Goal: Obtain resource: Obtain resource

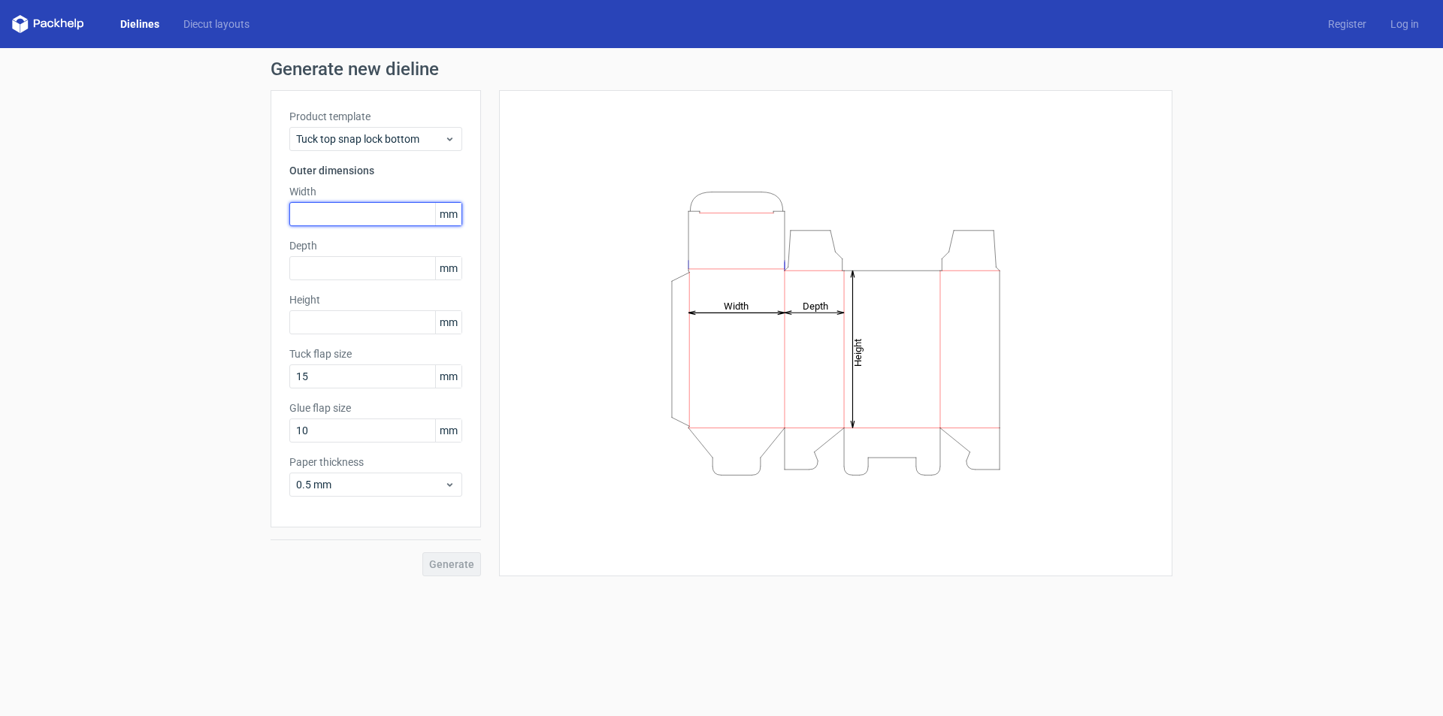
click at [349, 220] on input "text" at bounding box center [375, 214] width 173 height 24
click at [353, 141] on span "Tuck top snap lock bottom" at bounding box center [370, 139] width 148 height 15
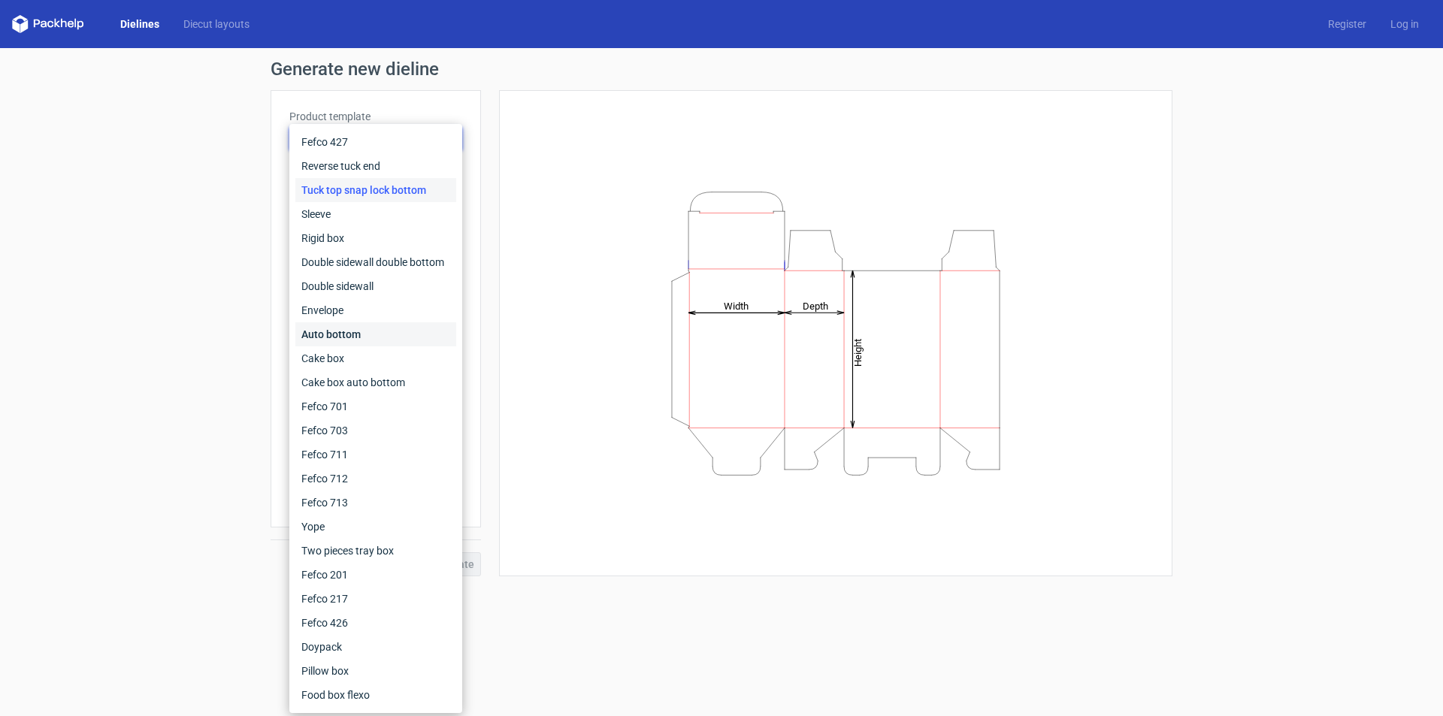
click at [330, 339] on div "Auto bottom" at bounding box center [375, 334] width 161 height 24
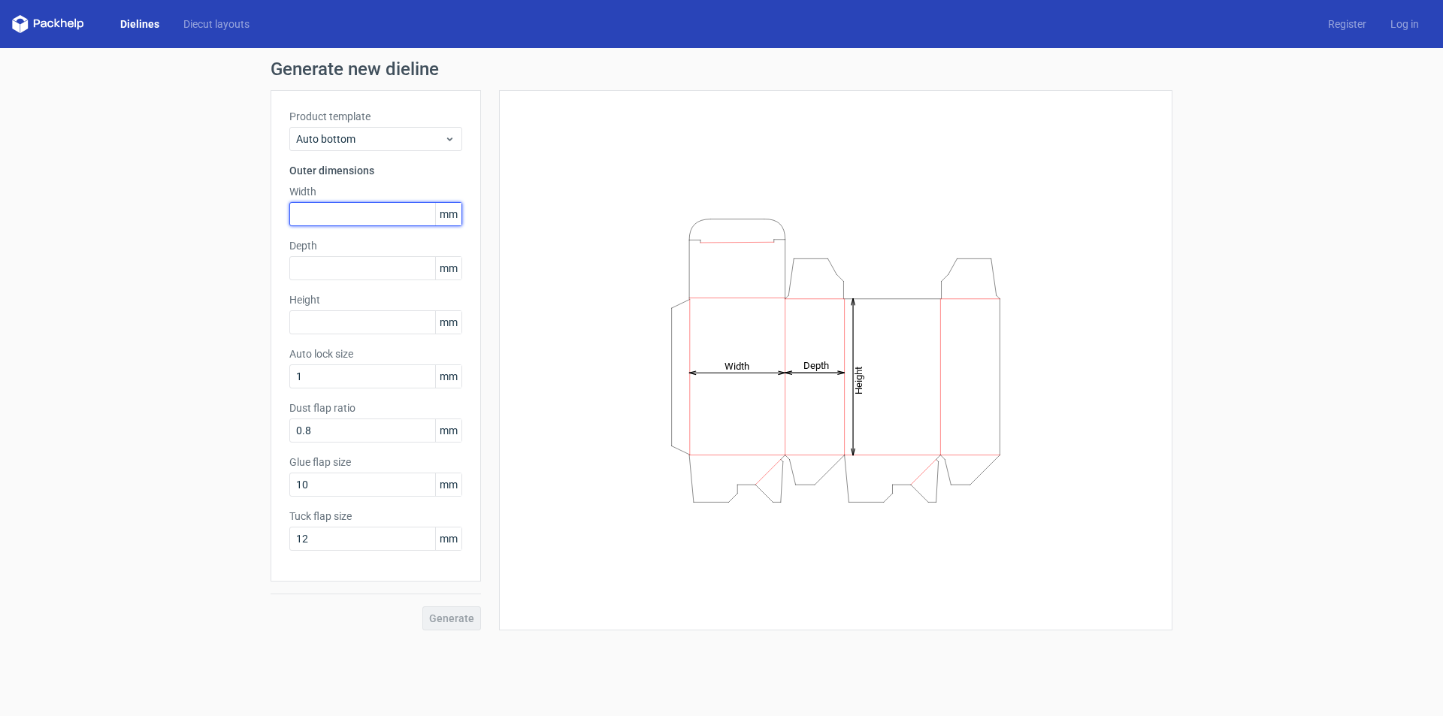
click at [331, 217] on input "text" at bounding box center [375, 214] width 173 height 24
type input "165"
click at [319, 270] on input "text" at bounding box center [375, 268] width 173 height 24
type input "245"
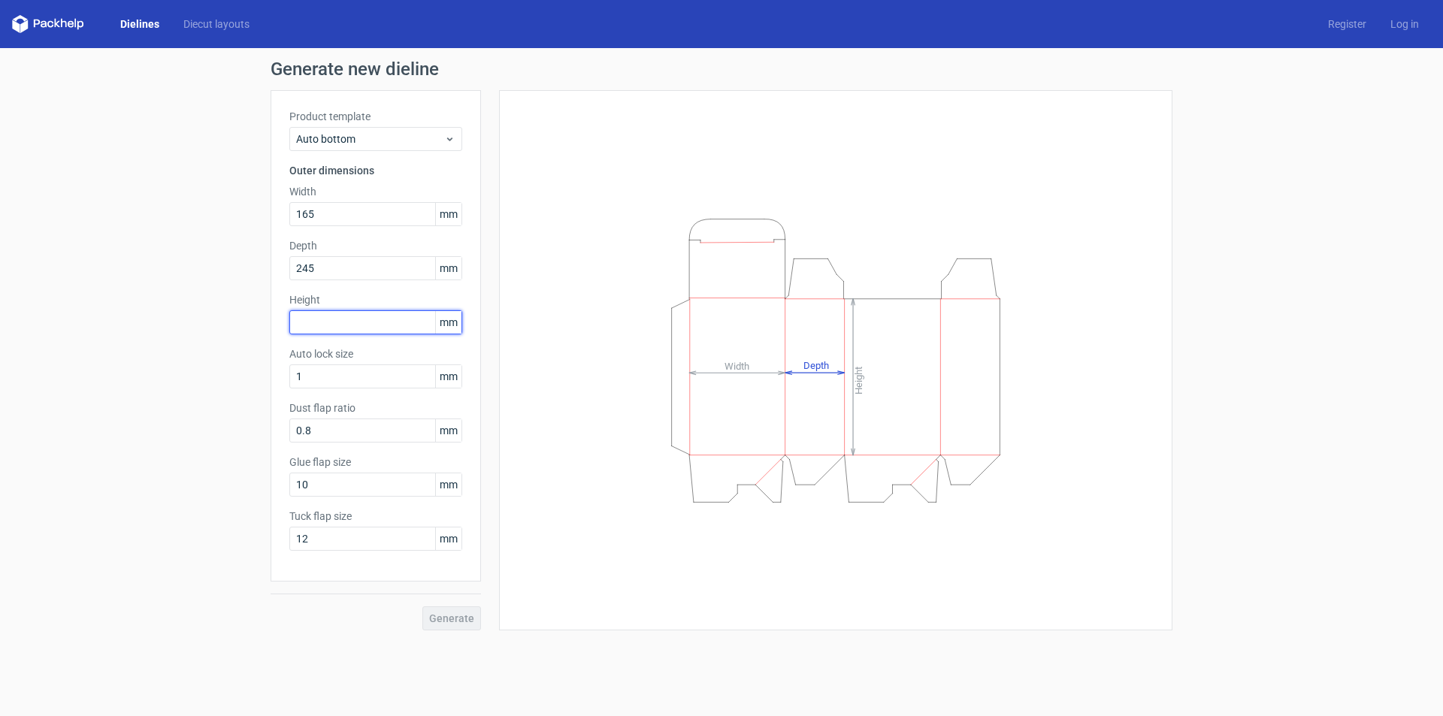
click at [341, 324] on input "text" at bounding box center [375, 322] width 173 height 24
type input "88"
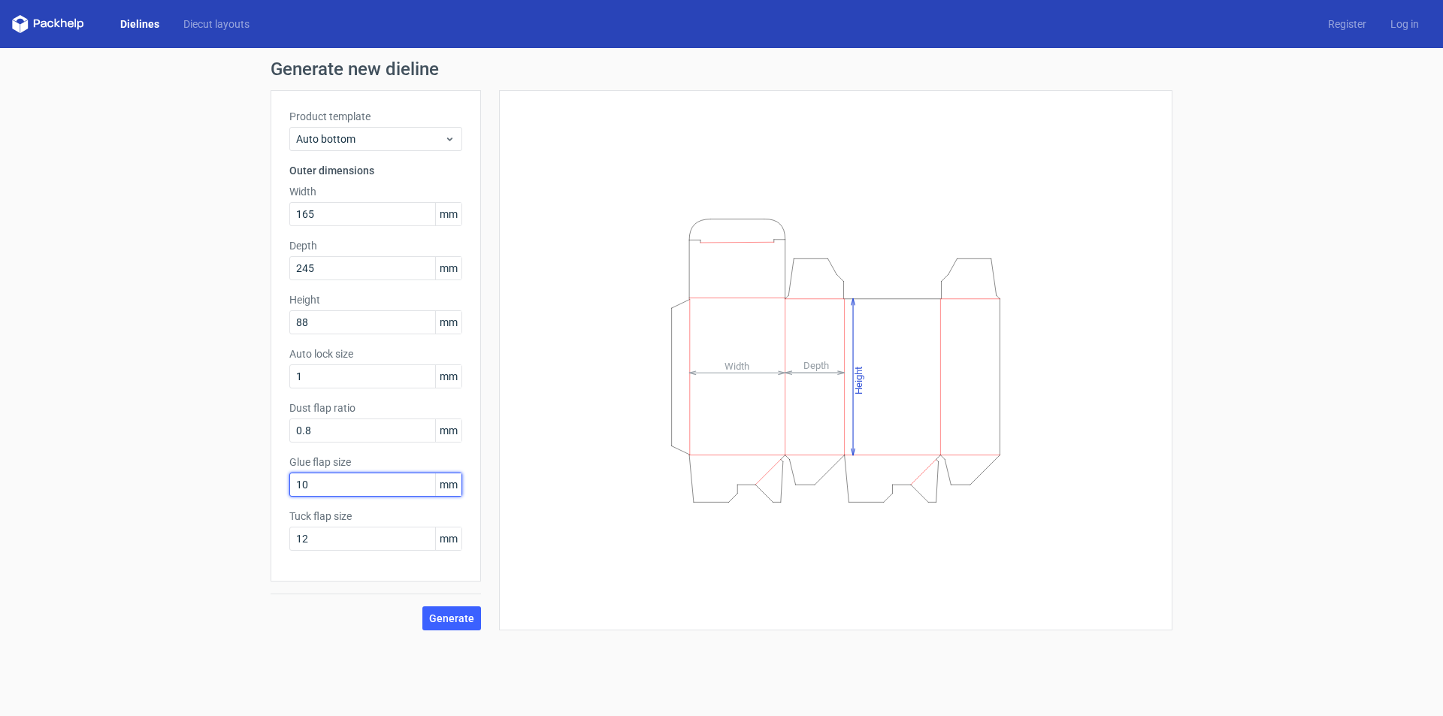
click at [368, 482] on input "10" at bounding box center [375, 485] width 173 height 24
drag, startPoint x: 368, startPoint y: 482, endPoint x: 220, endPoint y: 501, distance: 149.4
click at [220, 501] on div "Generate new dieline Product template Auto bottom Outer dimensions Width 165 mm…" at bounding box center [721, 345] width 1443 height 595
type input "15"
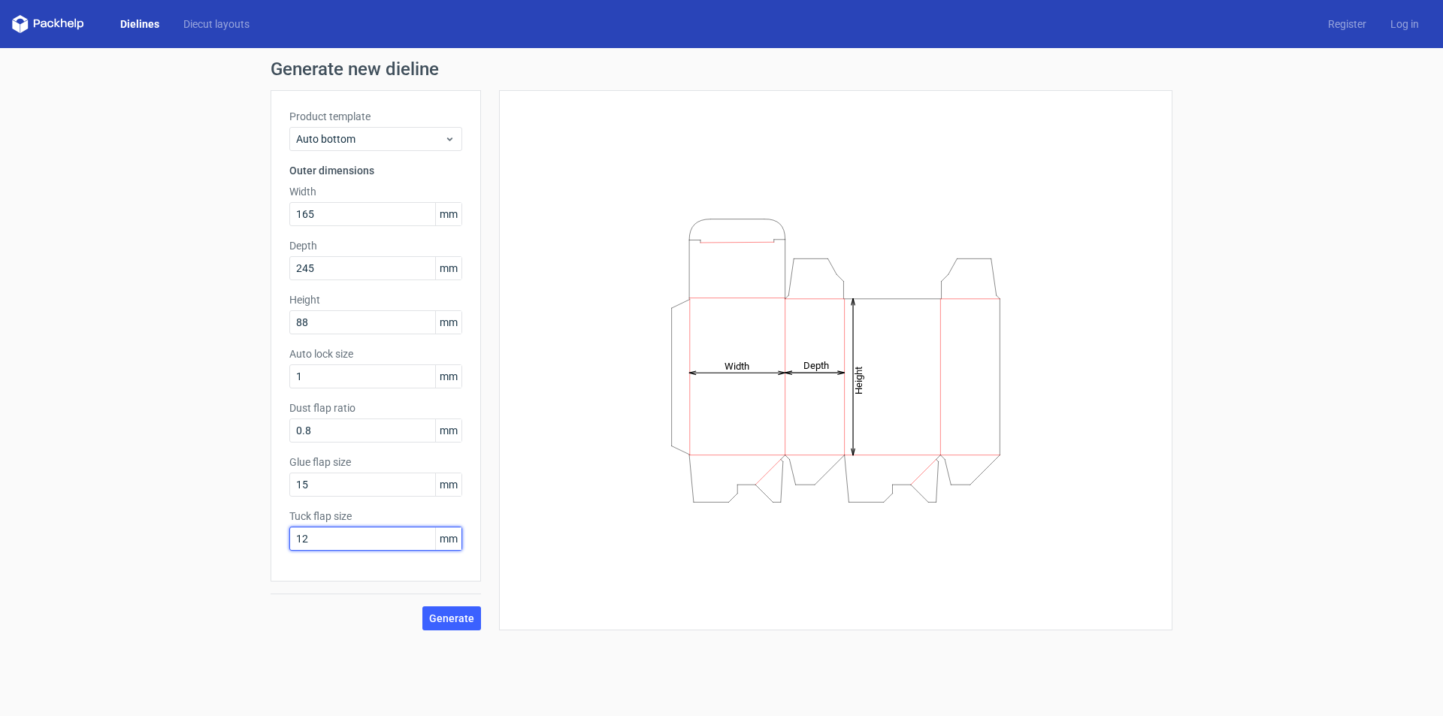
click at [367, 550] on input "12" at bounding box center [375, 539] width 173 height 24
drag, startPoint x: 367, startPoint y: 550, endPoint x: 214, endPoint y: 565, distance: 153.3
click at [216, 565] on div "Generate new dieline Product template Auto bottom Outer dimensions Width 165 mm…" at bounding box center [721, 345] width 1443 height 595
type input "18"
click at [462, 620] on span "Generate" at bounding box center [451, 618] width 45 height 11
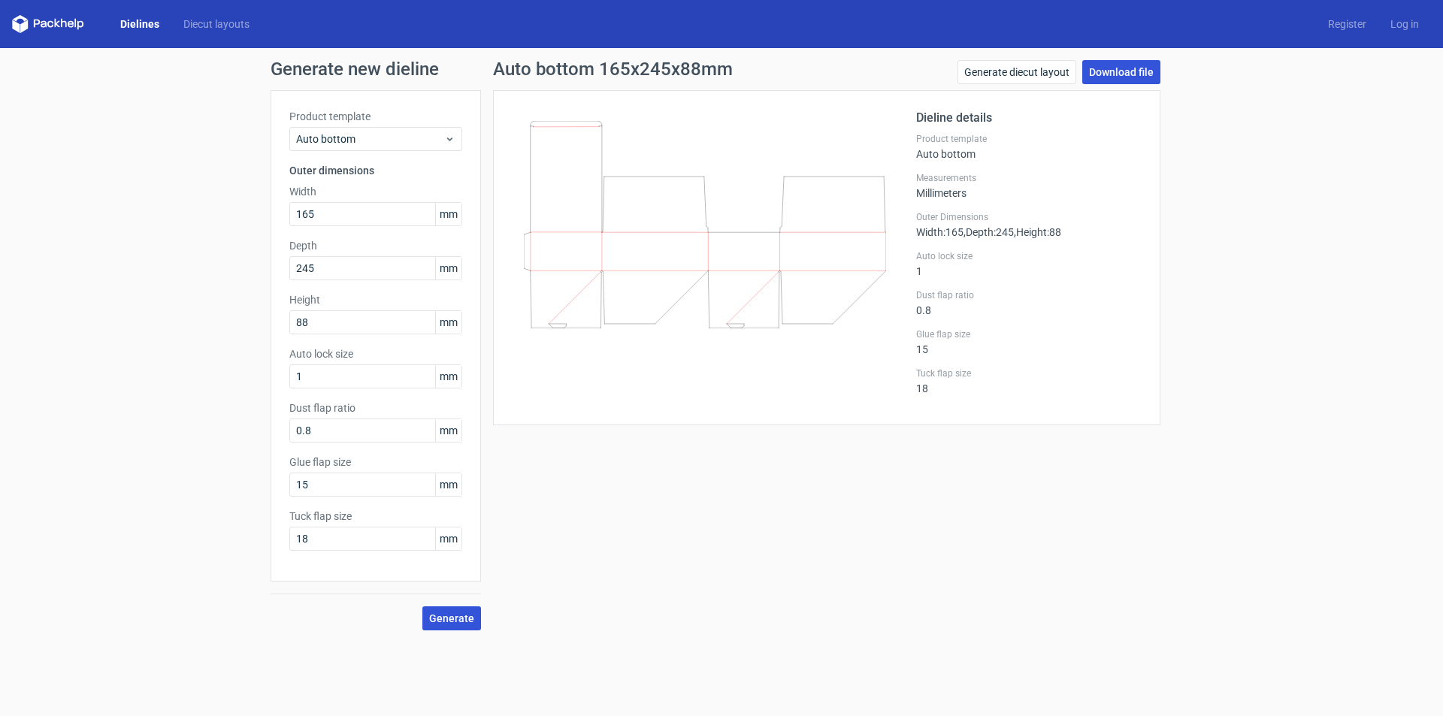
click at [1109, 68] on link "Download file" at bounding box center [1121, 72] width 78 height 24
click at [1034, 75] on link "Generate diecut layout" at bounding box center [1017, 72] width 119 height 24
click at [1122, 92] on div "Dieline details Product template Auto bottom Measurements Millimeters Outer Dim…" at bounding box center [826, 257] width 667 height 335
click at [1119, 78] on link "Download file" at bounding box center [1121, 72] width 78 height 24
click at [1105, 66] on link "Download file" at bounding box center [1121, 72] width 78 height 24
